Goal: Navigation & Orientation: Go to known website

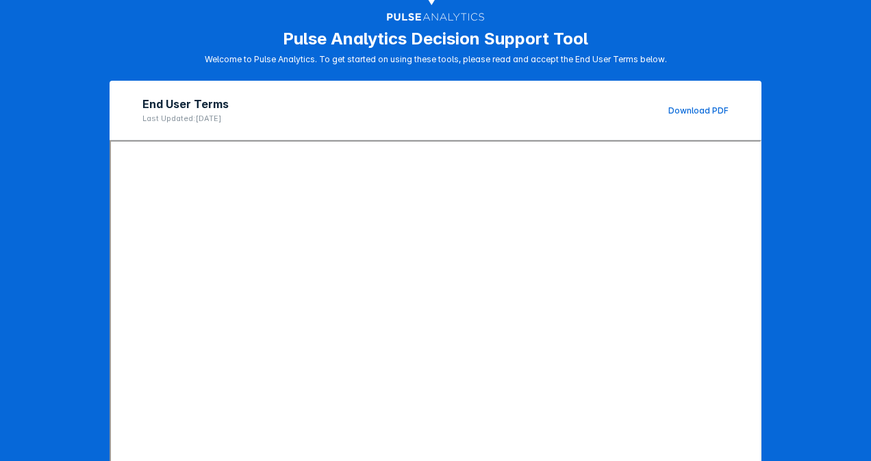
scroll to position [189, 0]
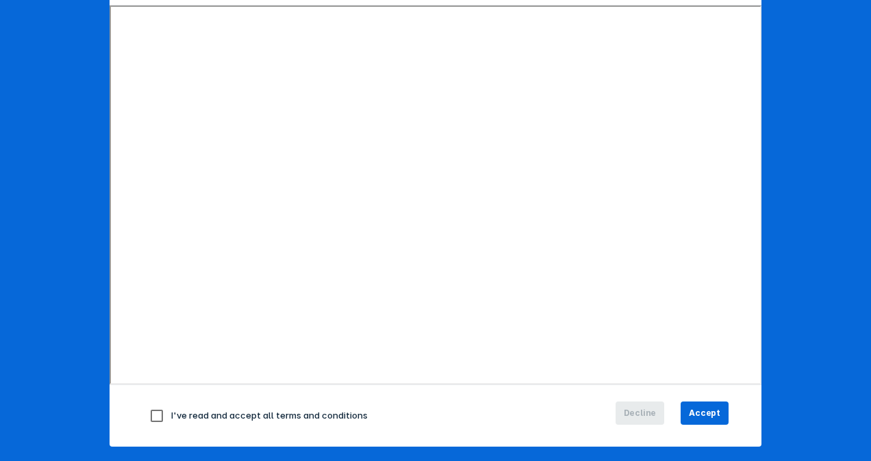
click at [152, 411] on input "checkbox" at bounding box center [156, 416] width 29 height 29
checkbox input "true"
click at [711, 402] on button "Accept" at bounding box center [704, 413] width 48 height 23
